Goal: Transaction & Acquisition: Book appointment/travel/reservation

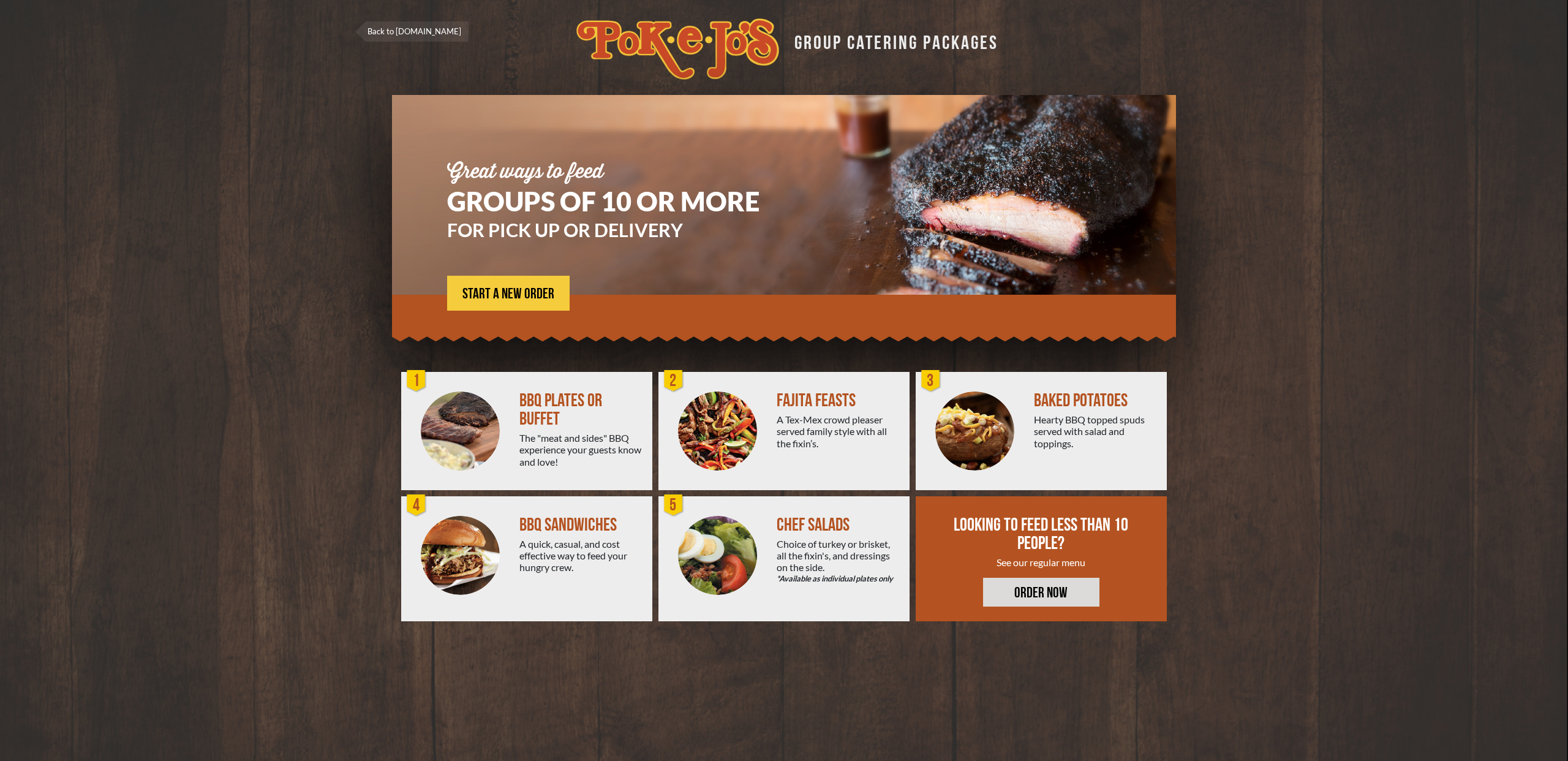
click at [715, 435] on img at bounding box center [717, 430] width 79 height 79
click at [536, 290] on span "START A NEW ORDER" at bounding box center [508, 294] width 92 height 15
click at [802, 403] on div "FAJITA FEASTS" at bounding box center [839, 400] width 123 height 18
click at [667, 380] on div "2" at bounding box center [674, 381] width 24 height 24
click at [547, 287] on span "START A NEW ORDER" at bounding box center [508, 294] width 92 height 15
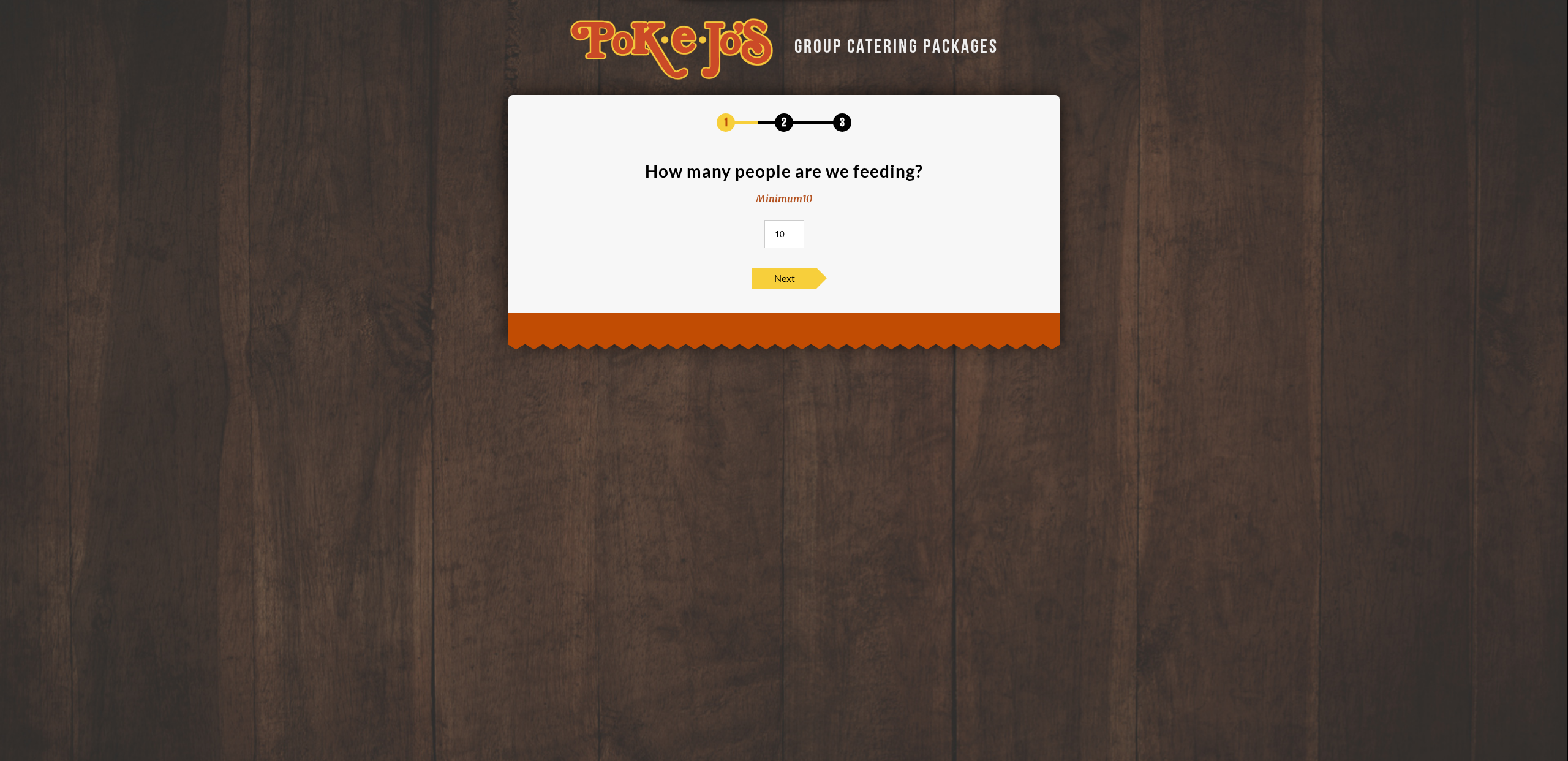
click at [785, 237] on input "10" at bounding box center [785, 234] width 40 height 28
click at [793, 233] on input "11" at bounding box center [785, 234] width 40 height 28
click at [793, 233] on input "12" at bounding box center [785, 234] width 40 height 28
click at [793, 233] on input "13" at bounding box center [785, 234] width 40 height 28
click at [793, 233] on input "14" at bounding box center [785, 234] width 40 height 28
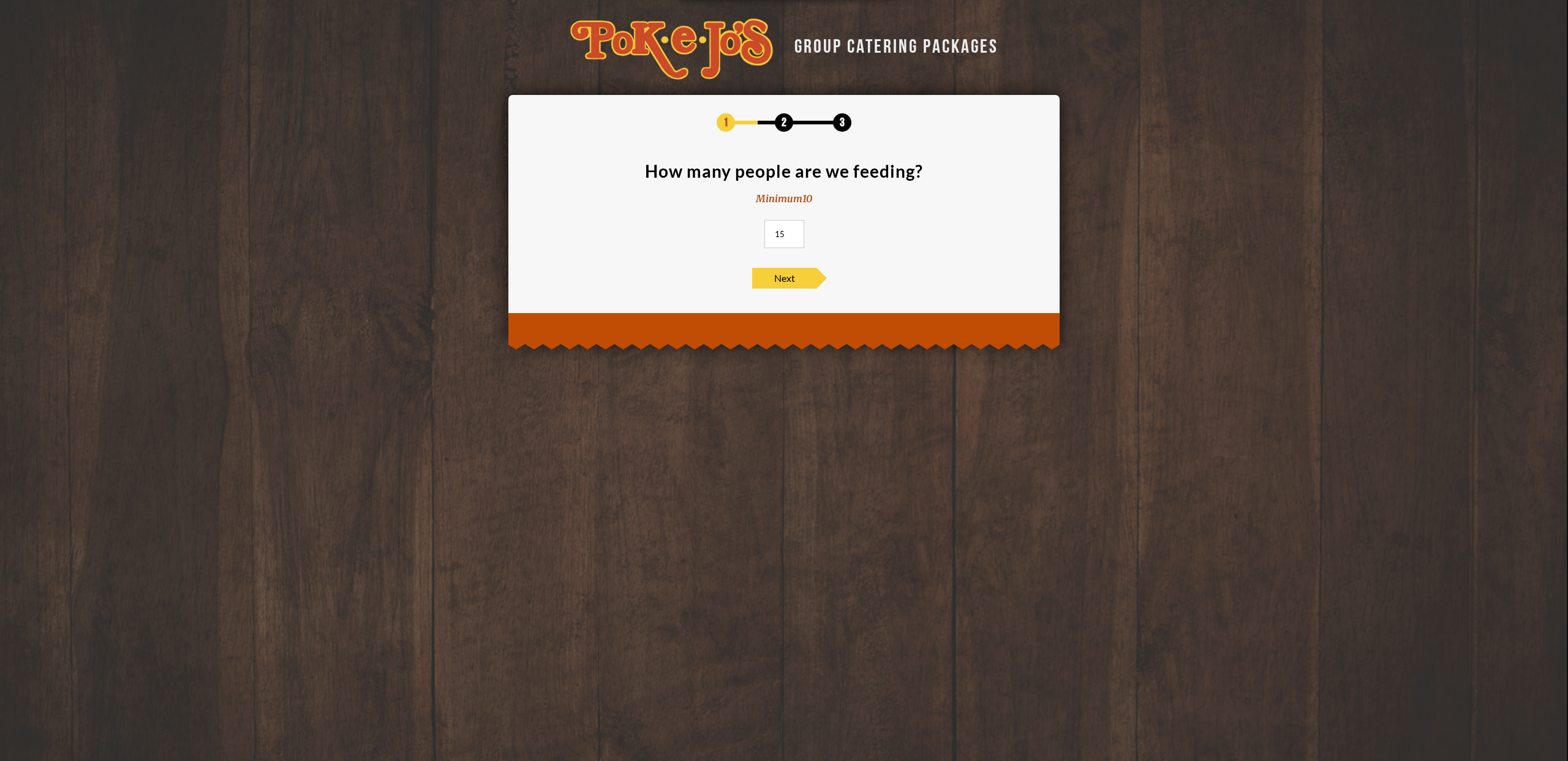
click at [793, 233] on input "15" at bounding box center [785, 234] width 40 height 28
click at [793, 233] on input "16" at bounding box center [785, 234] width 40 height 28
click at [793, 233] on input "17" at bounding box center [785, 234] width 40 height 28
click at [793, 233] on input "18" at bounding box center [785, 234] width 40 height 28
click at [793, 233] on input "19" at bounding box center [785, 234] width 40 height 28
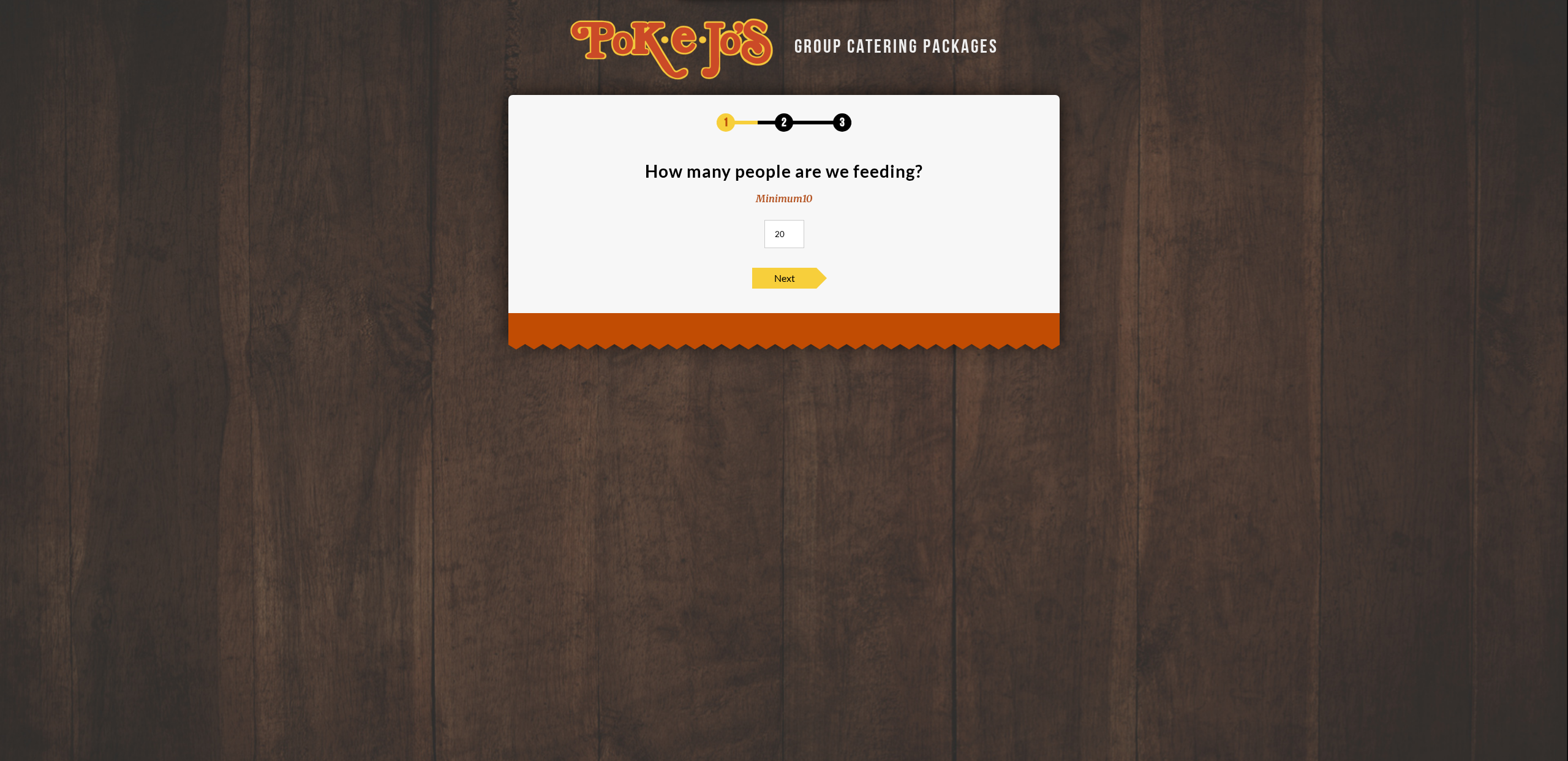
click at [793, 233] on input "20" at bounding box center [785, 234] width 40 height 28
click at [793, 233] on input "21" at bounding box center [785, 234] width 40 height 28
click at [793, 233] on input "22" at bounding box center [785, 234] width 40 height 28
click at [793, 233] on input "23" at bounding box center [785, 234] width 40 height 28
click at [793, 233] on input "24" at bounding box center [785, 234] width 40 height 28
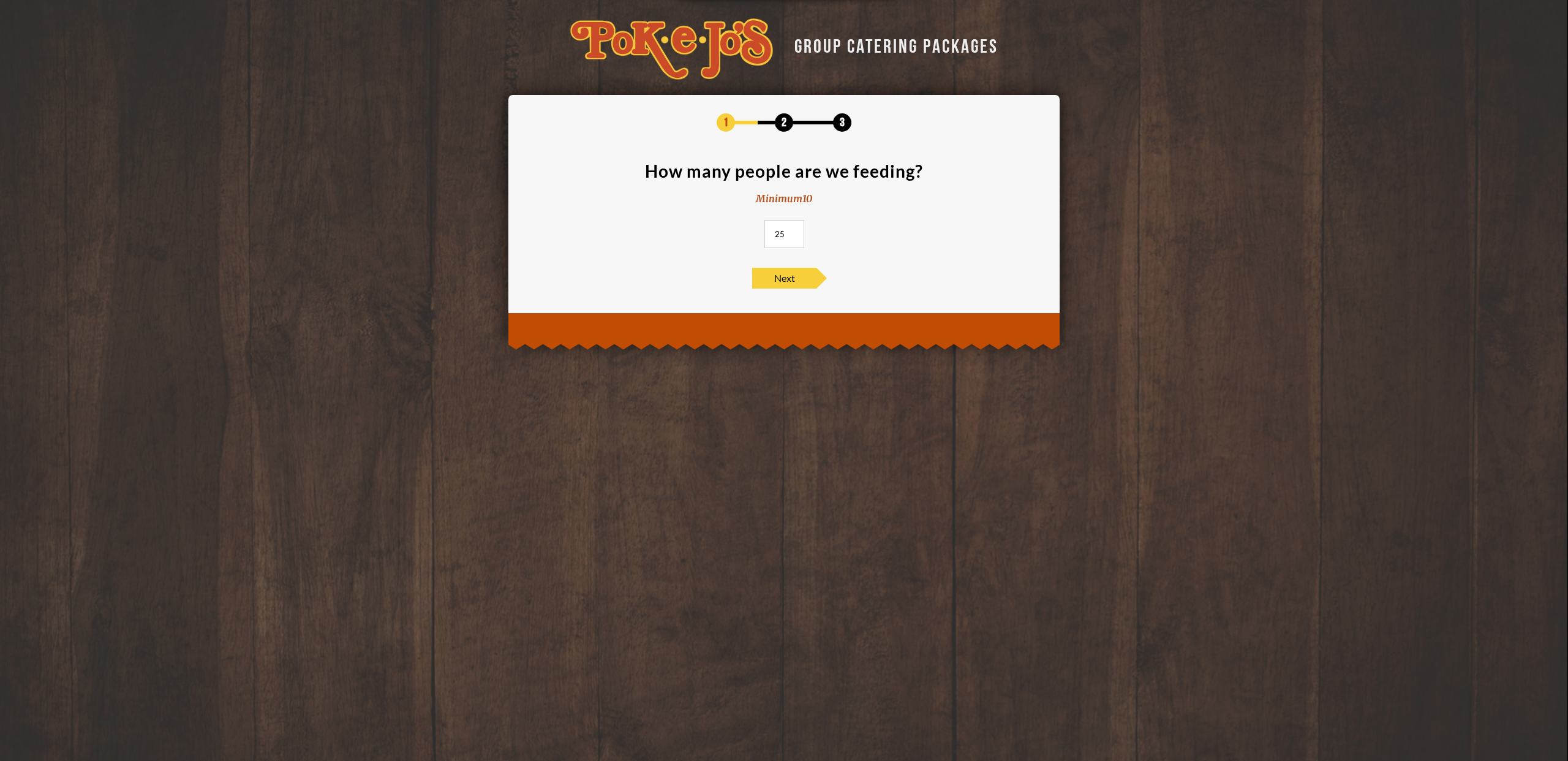
type input "25"
click at [793, 233] on input "25" at bounding box center [785, 234] width 40 height 28
click at [786, 276] on span "Next" at bounding box center [784, 279] width 64 height 21
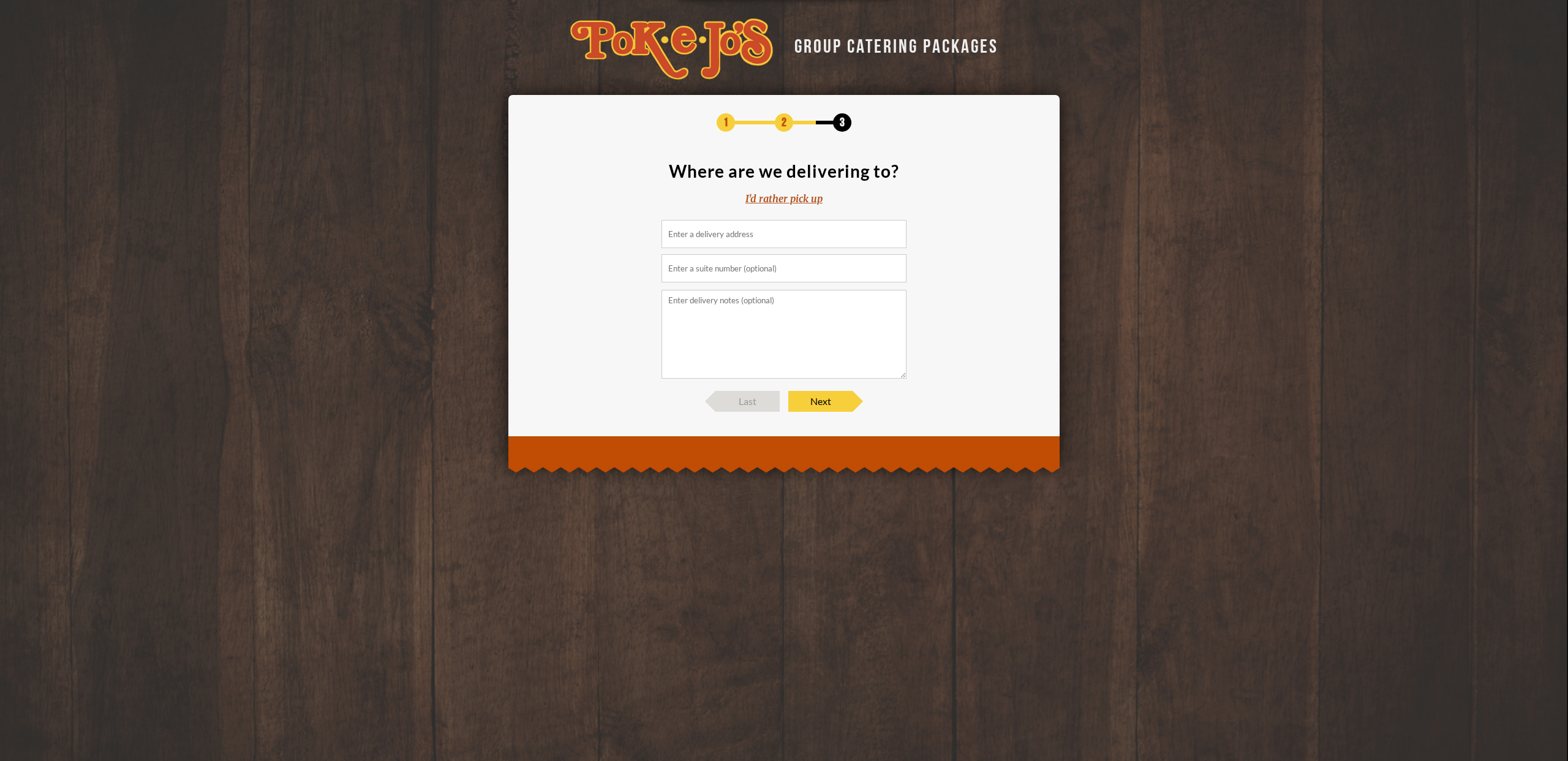
click at [748, 232] on input at bounding box center [784, 234] width 245 height 28
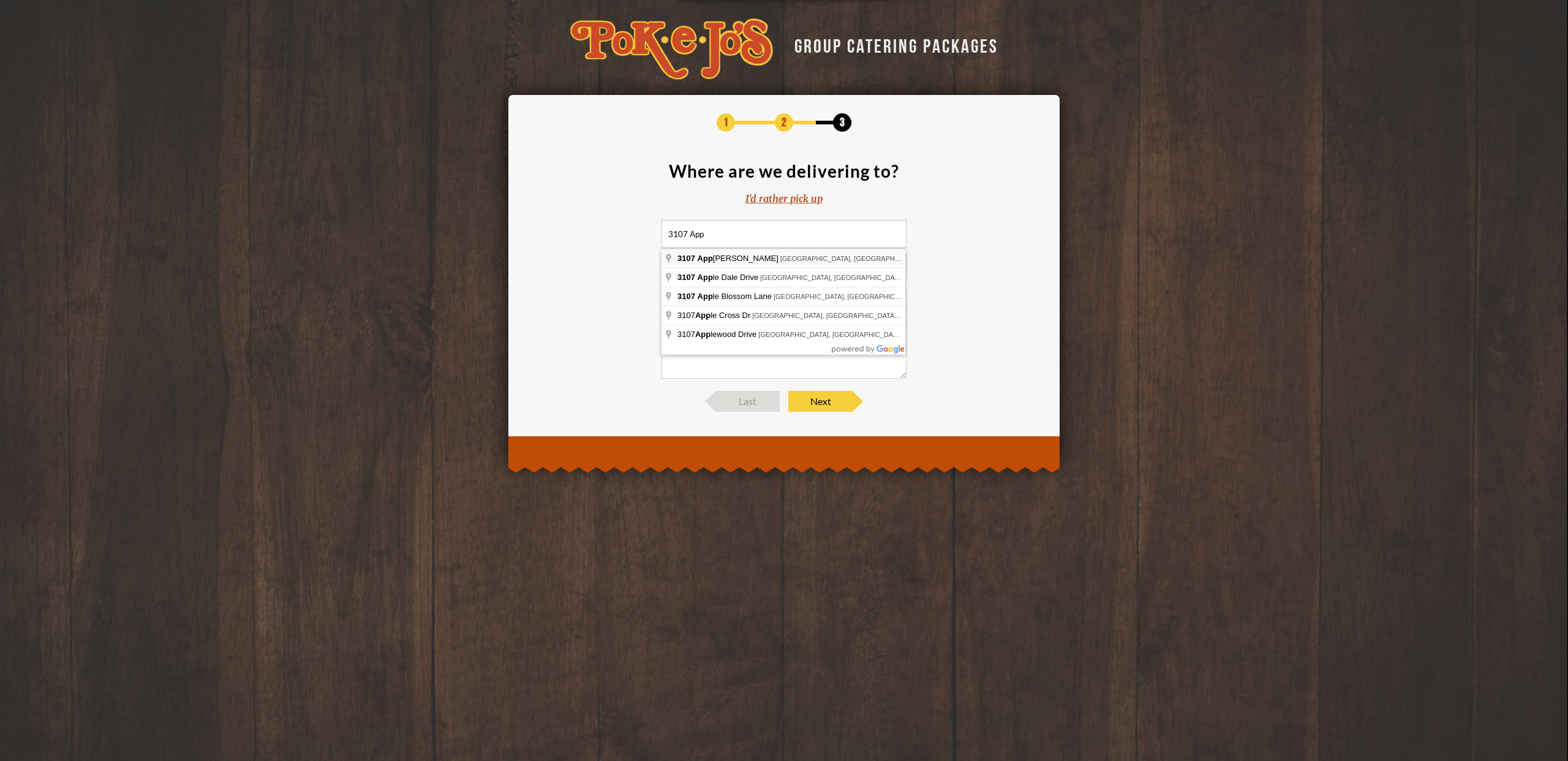
type input "3107 Appennini Way, Cedar Park, TX, USA"
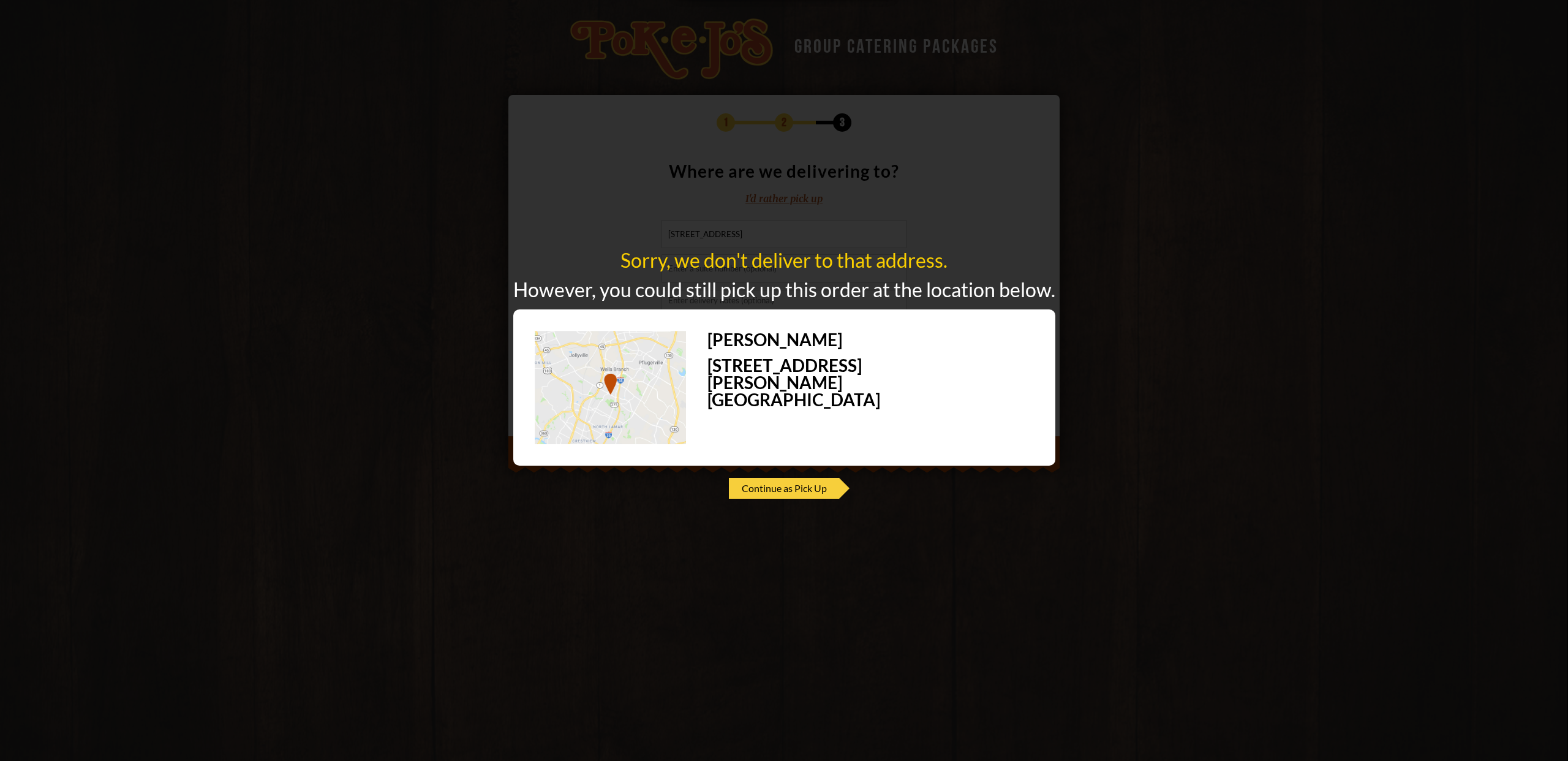
click at [1079, 226] on div "Sorry, we don't deliver to that address. However, you could still pick up this …" at bounding box center [784, 380] width 1568 height 761
click at [810, 488] on span "Continue as Pick Up" at bounding box center [784, 489] width 110 height 21
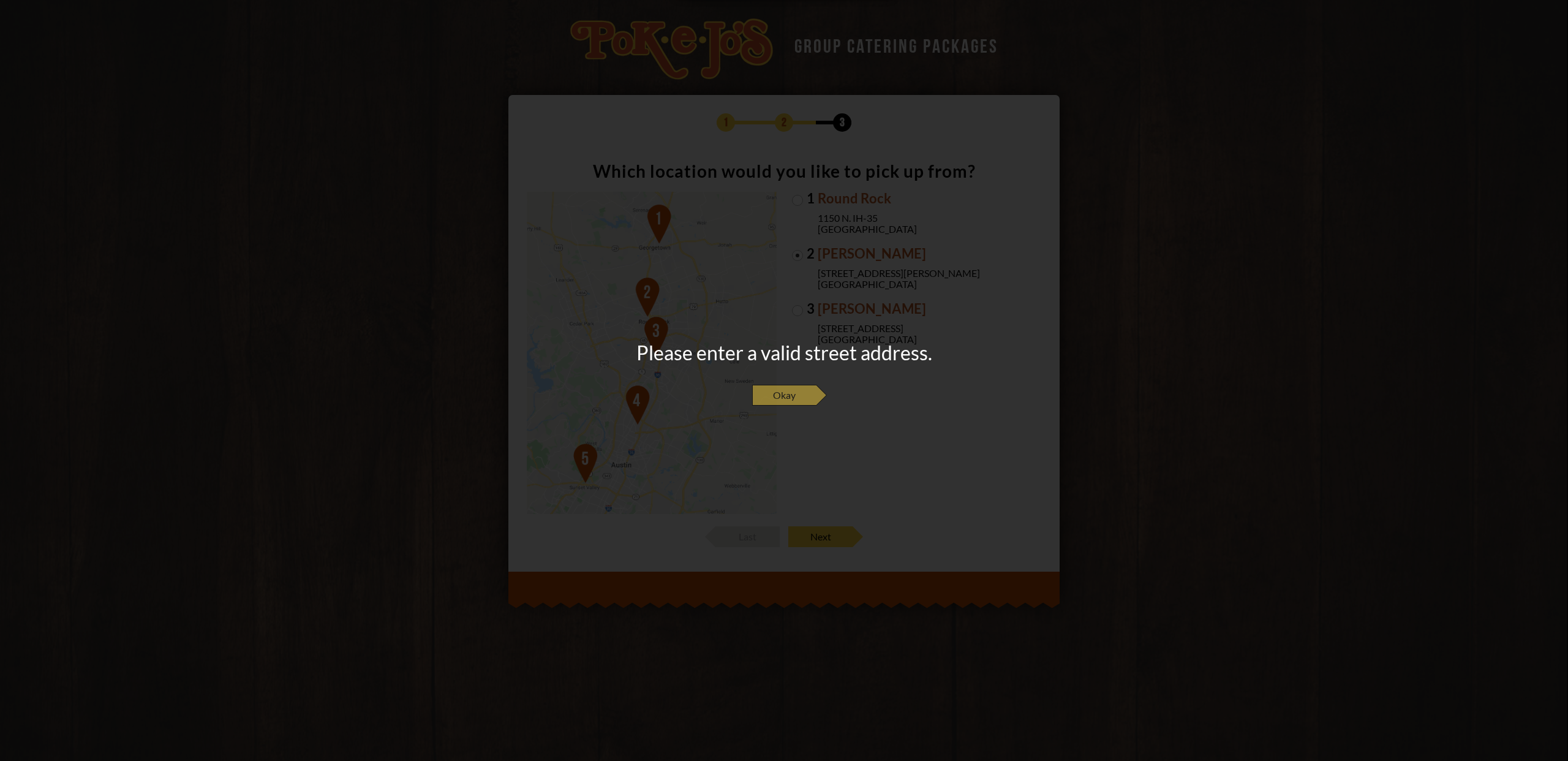
click at [794, 396] on span "Okay" at bounding box center [784, 396] width 64 height 21
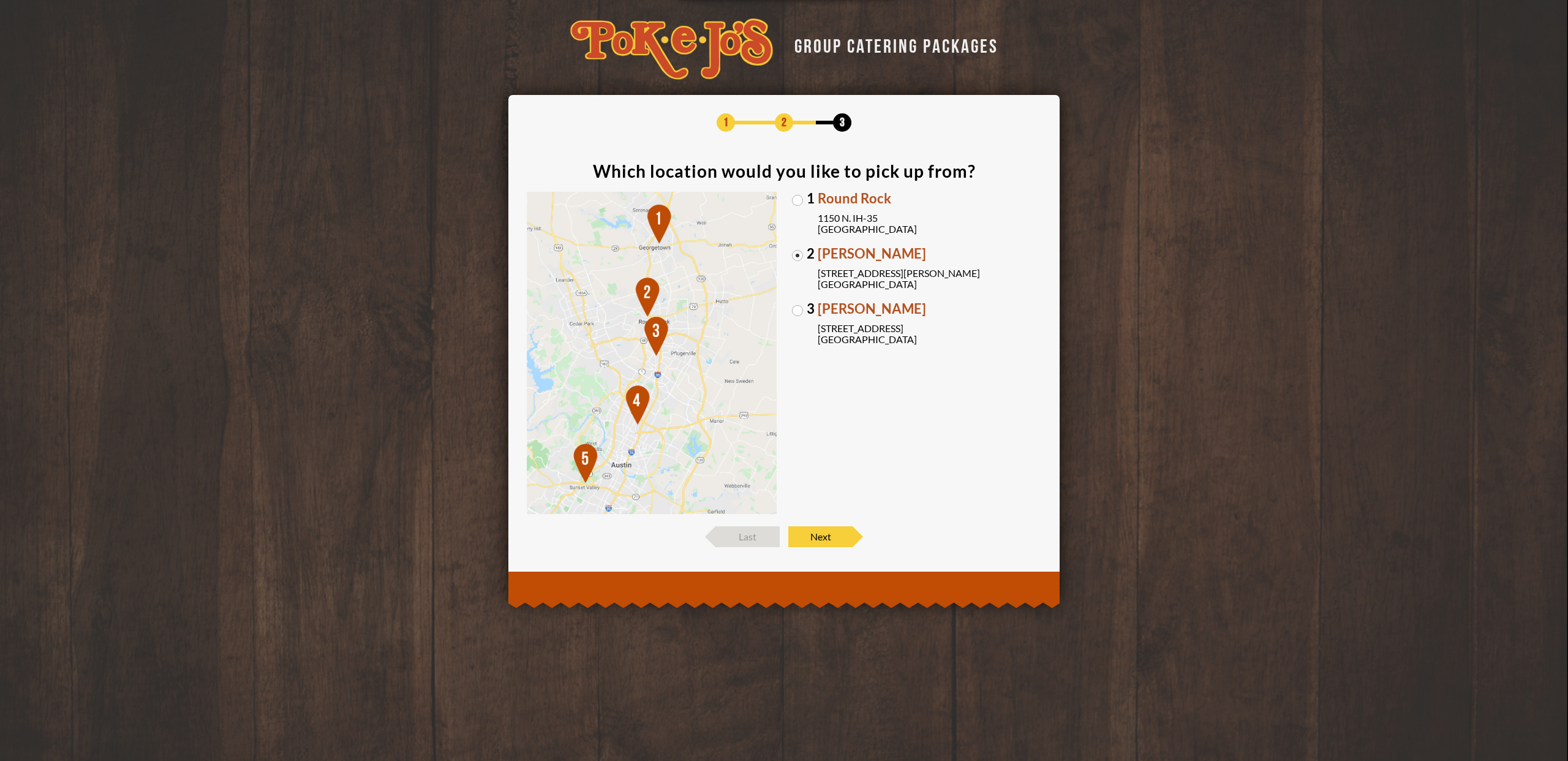
click at [838, 253] on span "Parmer Lane" at bounding box center [930, 254] width 225 height 14
click at [0, 0] on input "2 Parmer Lane 2121 Parmer Lane Austin, TX 78727" at bounding box center [0, 0] width 0 height 0
click at [831, 529] on span "Next" at bounding box center [820, 537] width 64 height 21
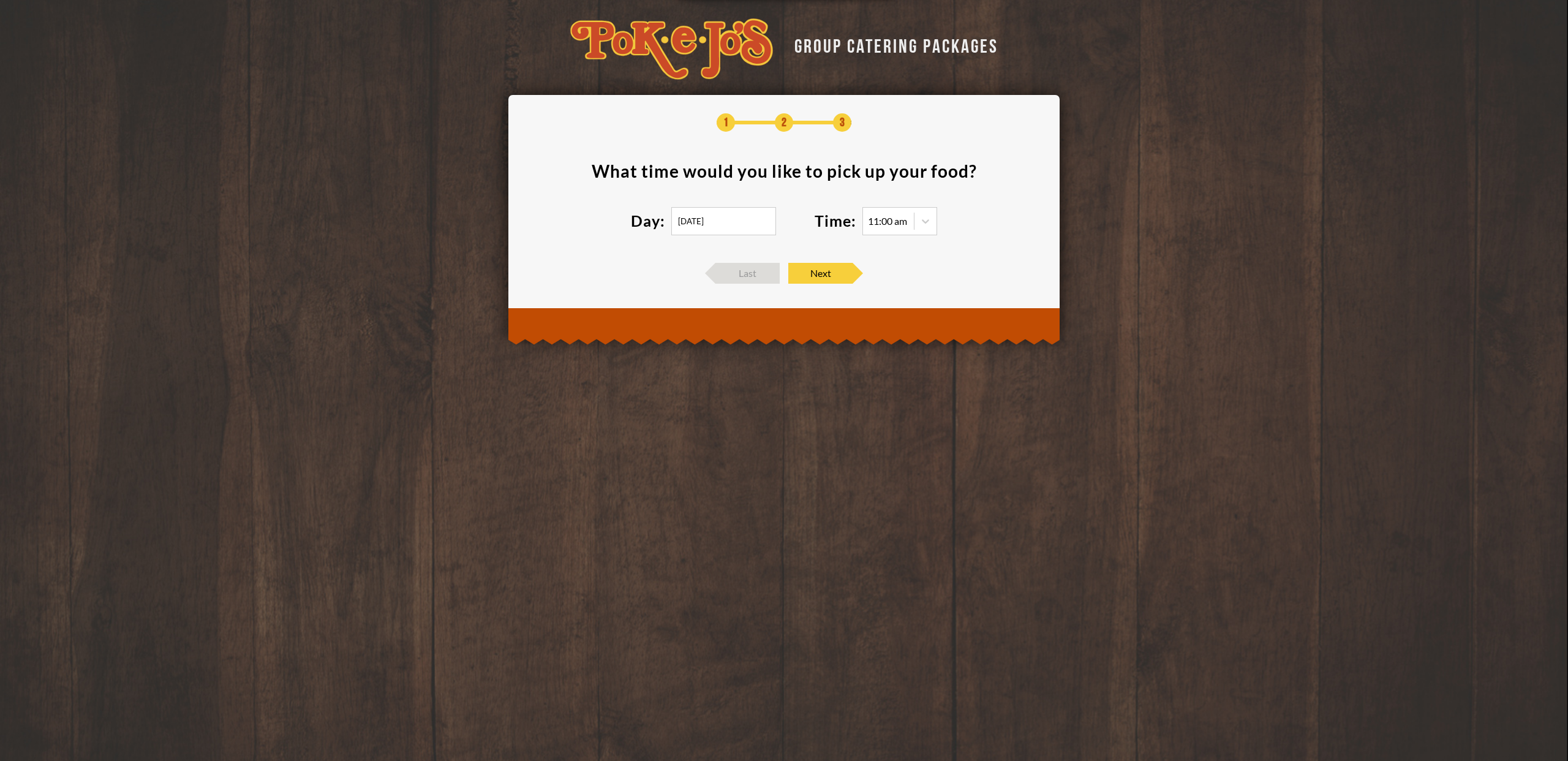
click at [752, 226] on input "08/19/2025" at bounding box center [723, 221] width 105 height 28
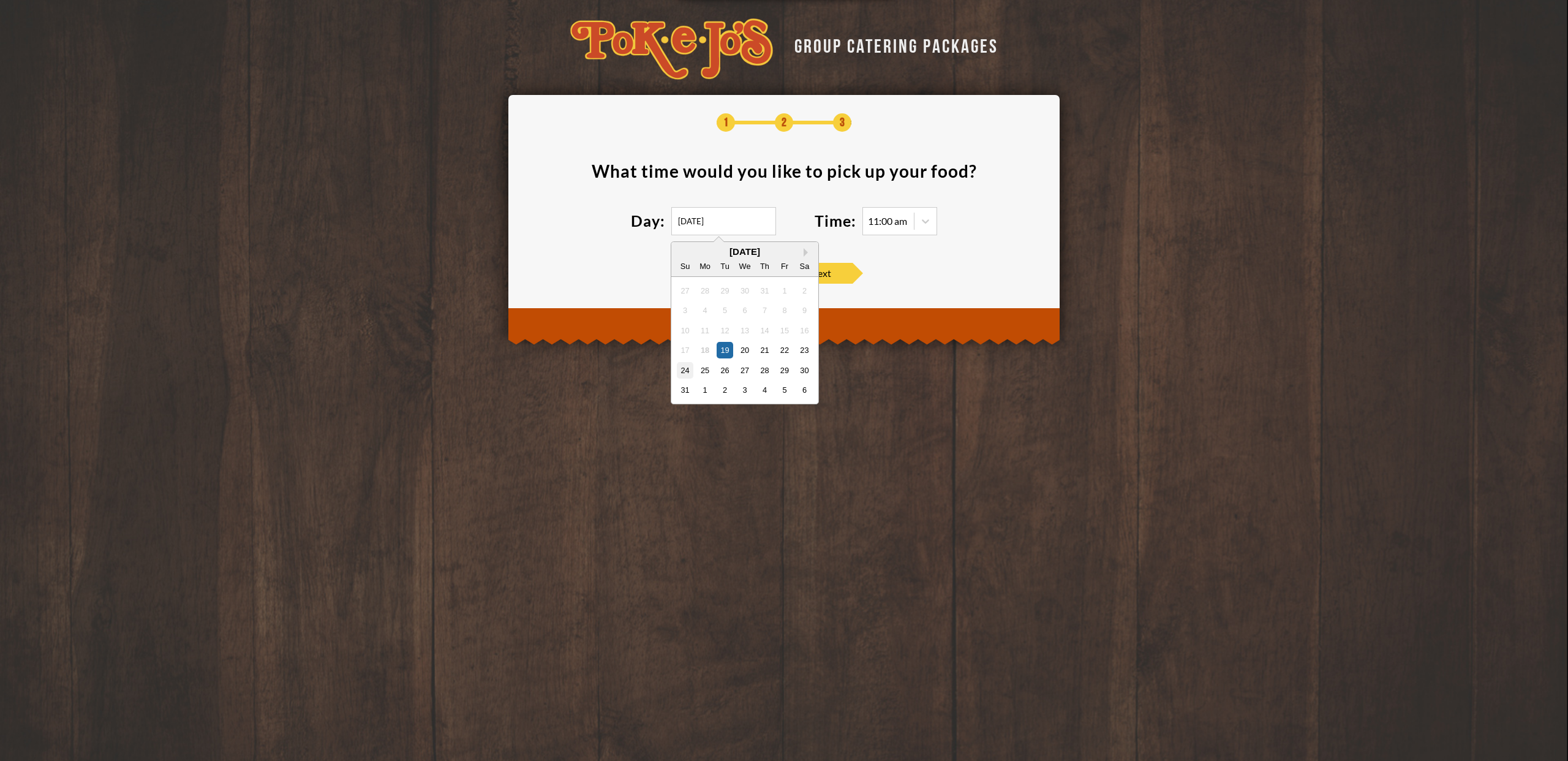
click at [684, 369] on div "24" at bounding box center [685, 370] width 16 height 16
type input "08/24/2025"
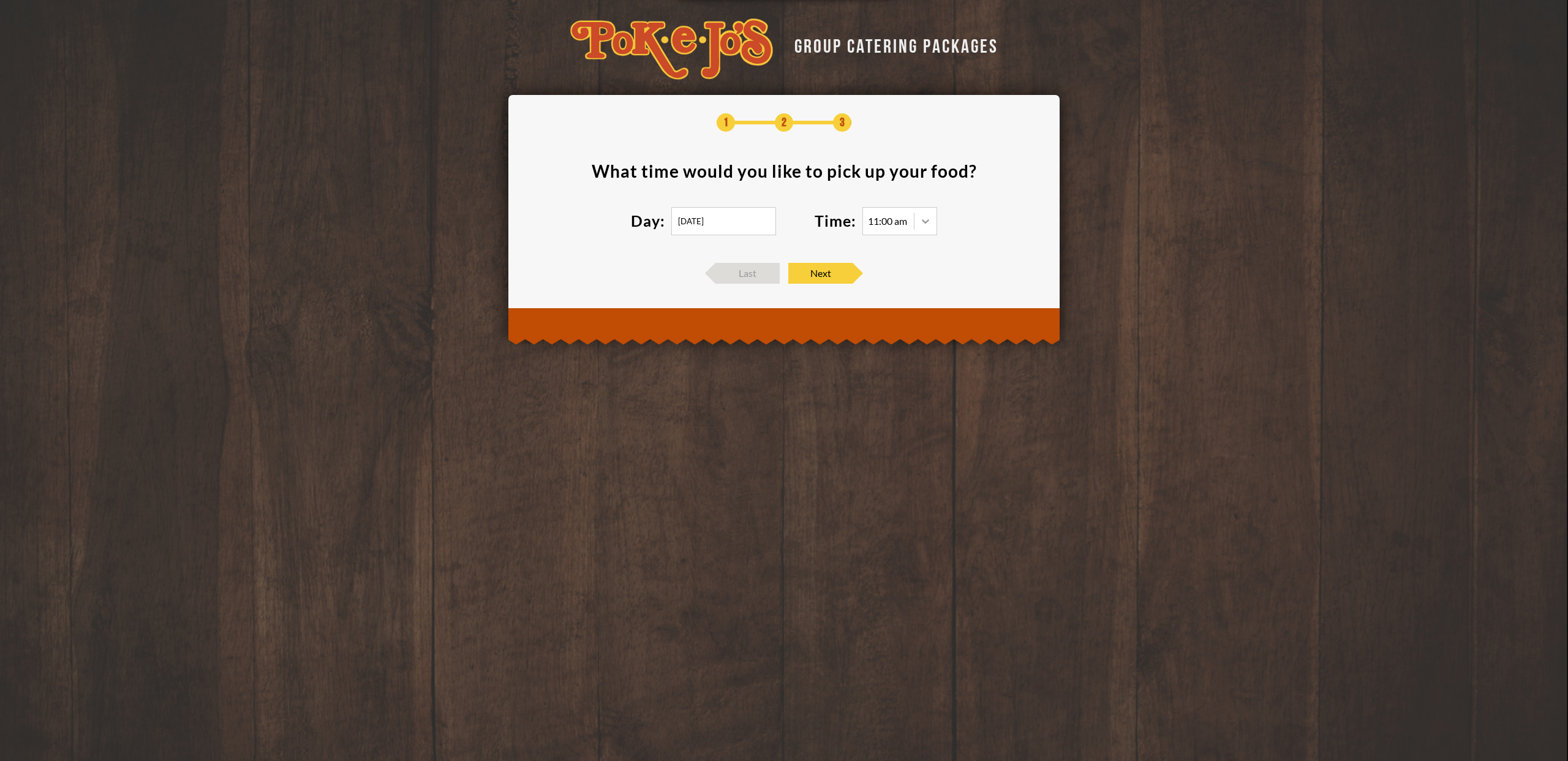
click at [925, 222] on icon at bounding box center [925, 221] width 7 height 4
drag, startPoint x: 1000, startPoint y: 162, endPoint x: 1025, endPoint y: 167, distance: 25.5
click at [1000, 162] on section "What time would you like to pick up your food ? Day: 08/24/2025 Time: 11:00 am …" at bounding box center [783, 207] width 514 height 89
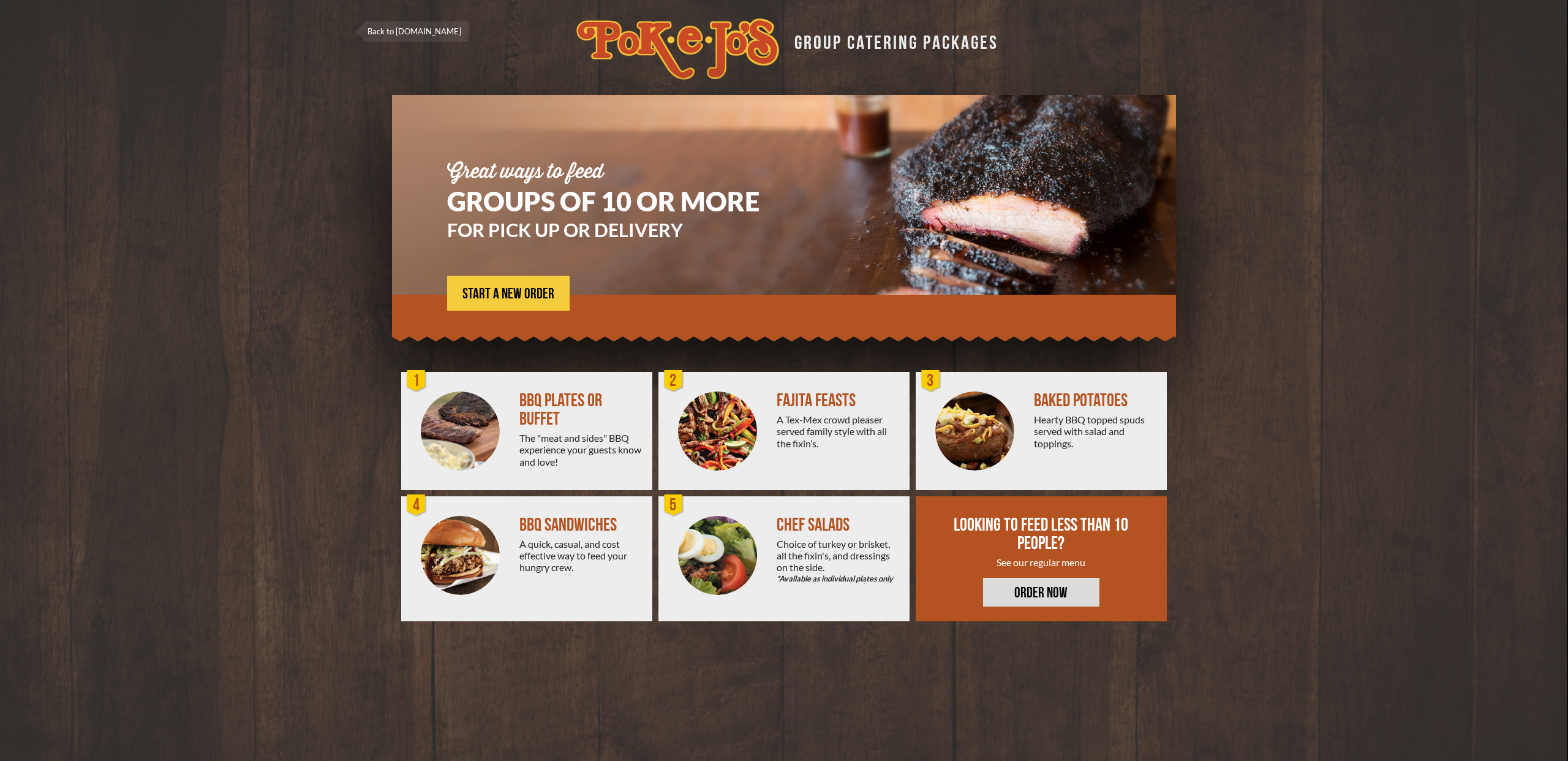
click at [752, 400] on div at bounding box center [717, 431] width 118 height 118
